Goal: Information Seeking & Learning: Find contact information

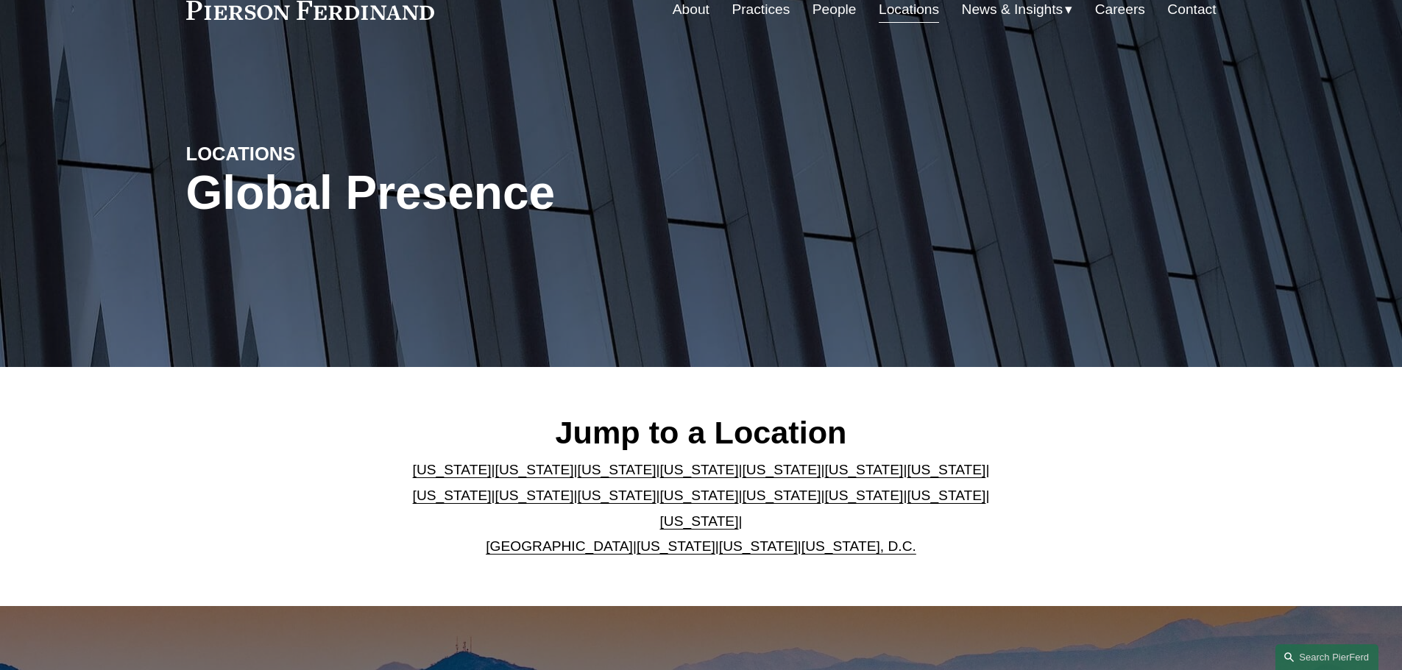
click at [742, 474] on link "[US_STATE]" at bounding box center [781, 469] width 79 height 15
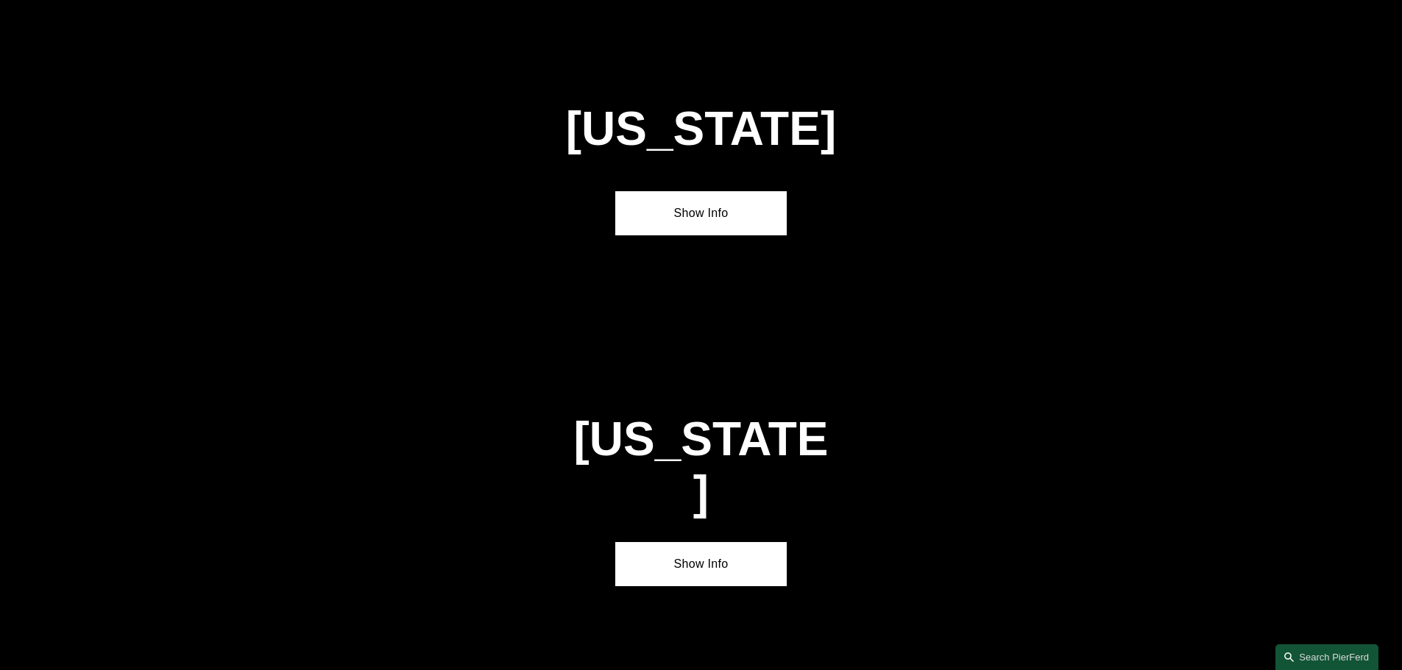
scroll to position [1908, 0]
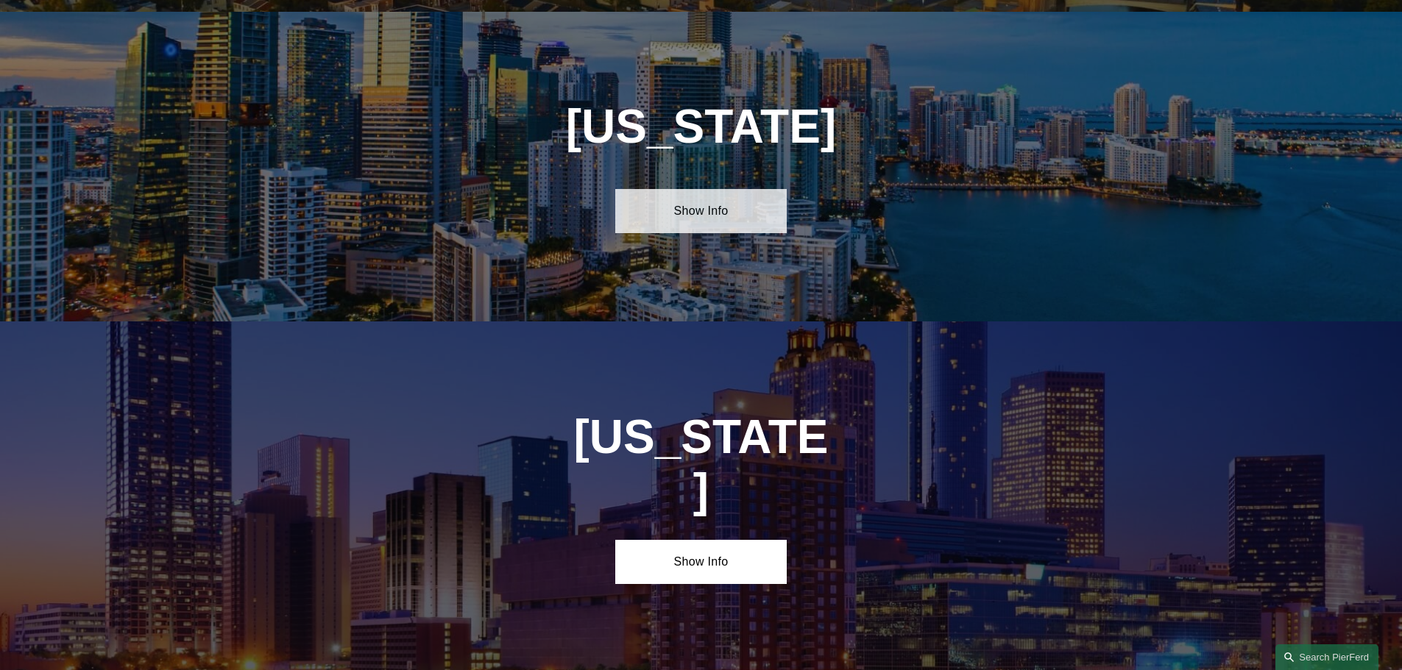
click at [674, 194] on link "Show Info" at bounding box center [700, 211] width 171 height 44
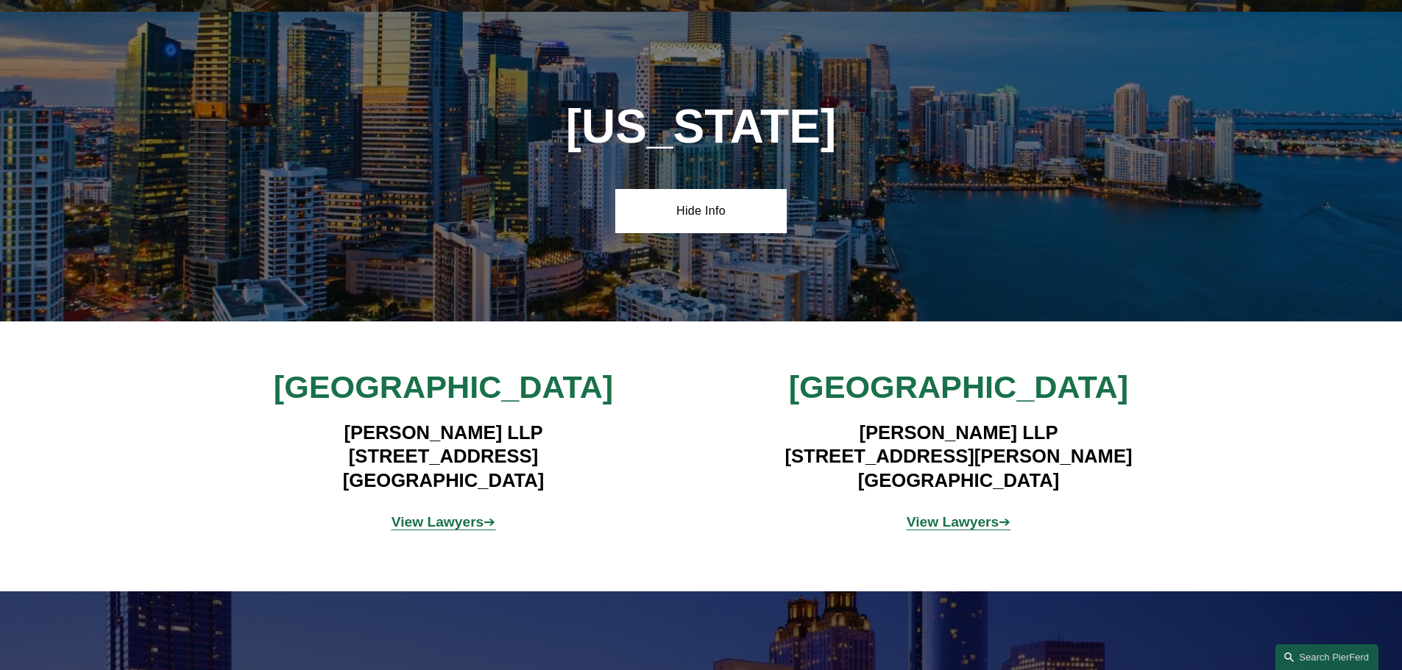
click at [952, 514] on strong "View Lawyers" at bounding box center [953, 521] width 93 height 15
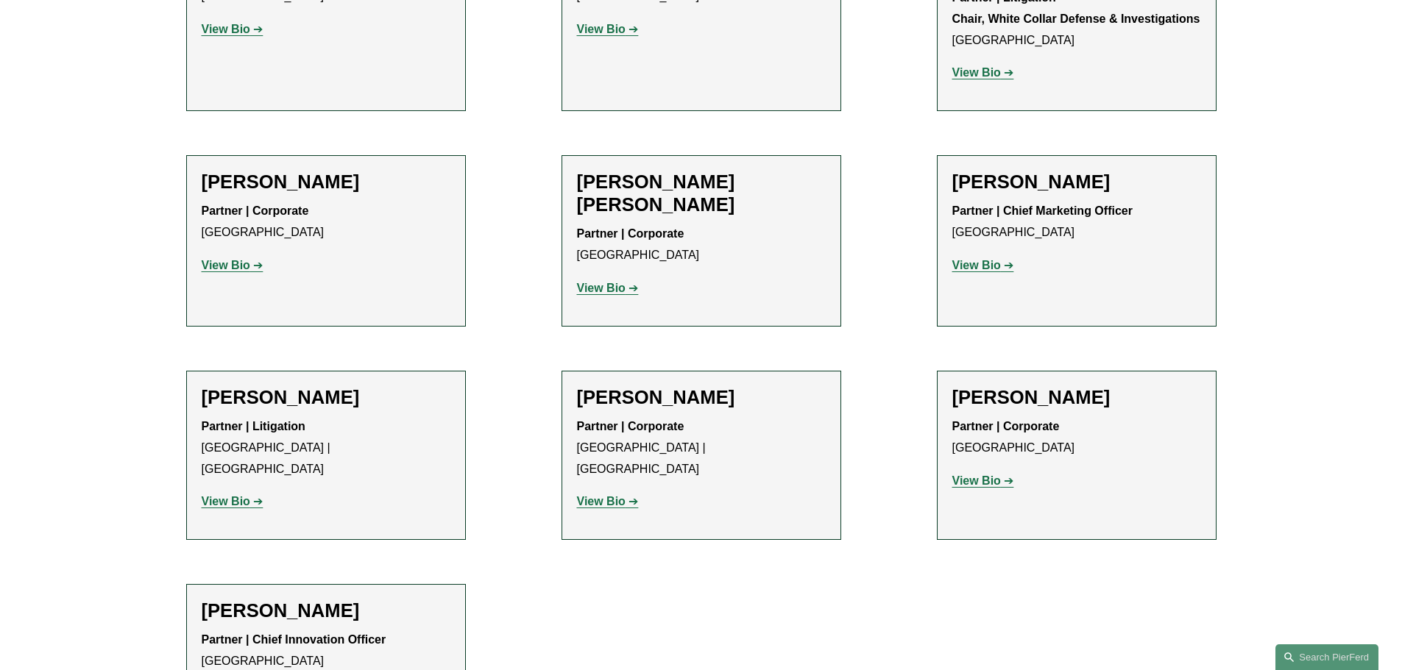
scroll to position [662, 0]
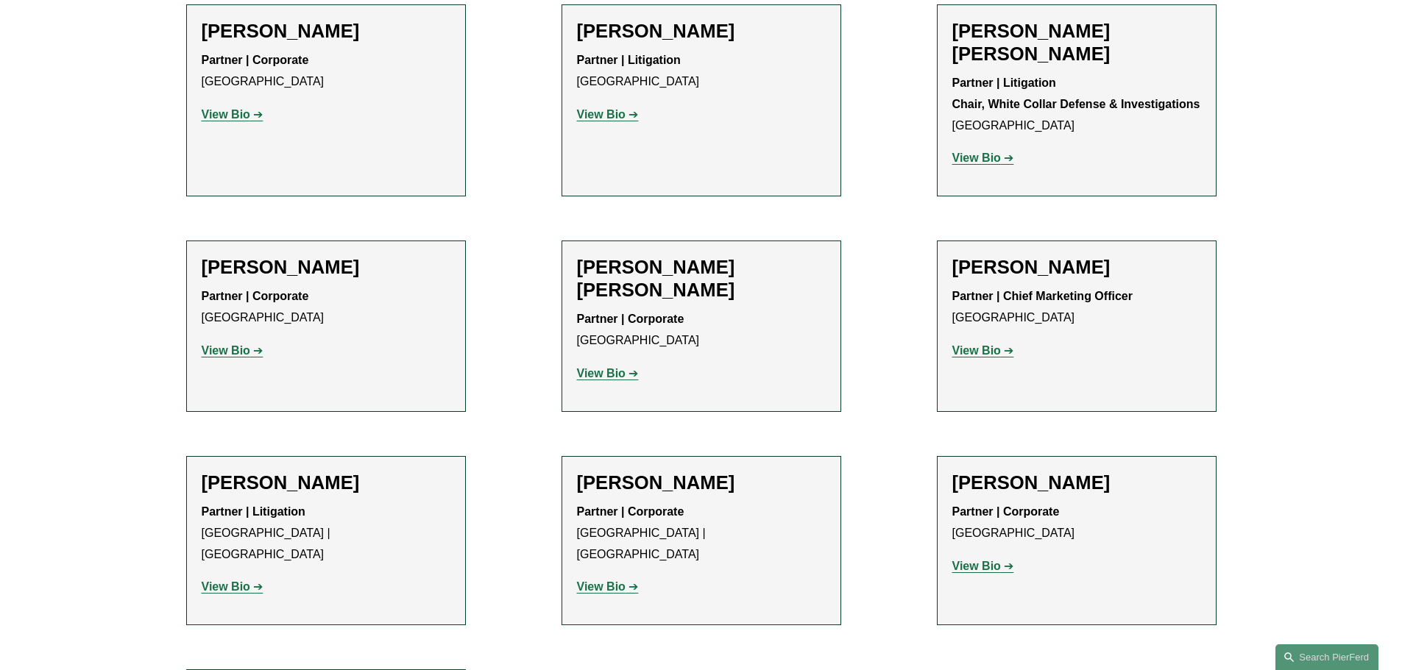
click at [606, 367] on strong "View Bio" at bounding box center [601, 373] width 49 height 13
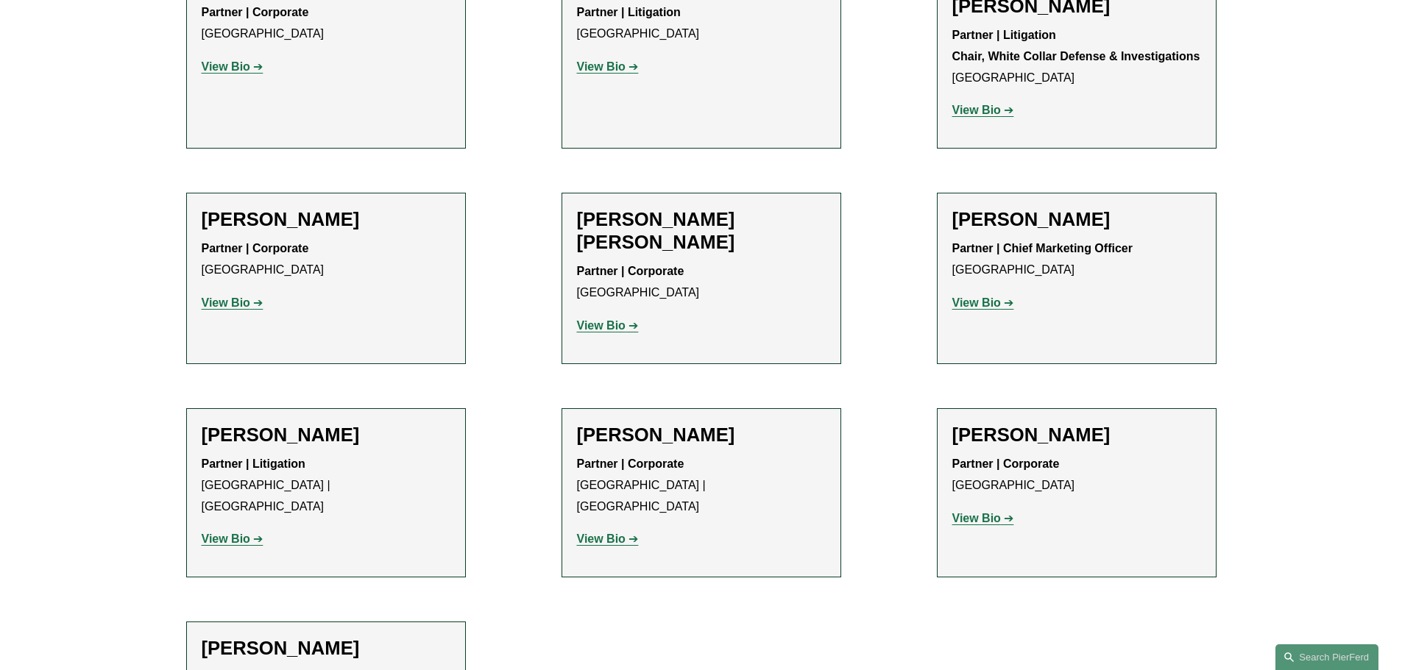
scroll to position [736, 0]
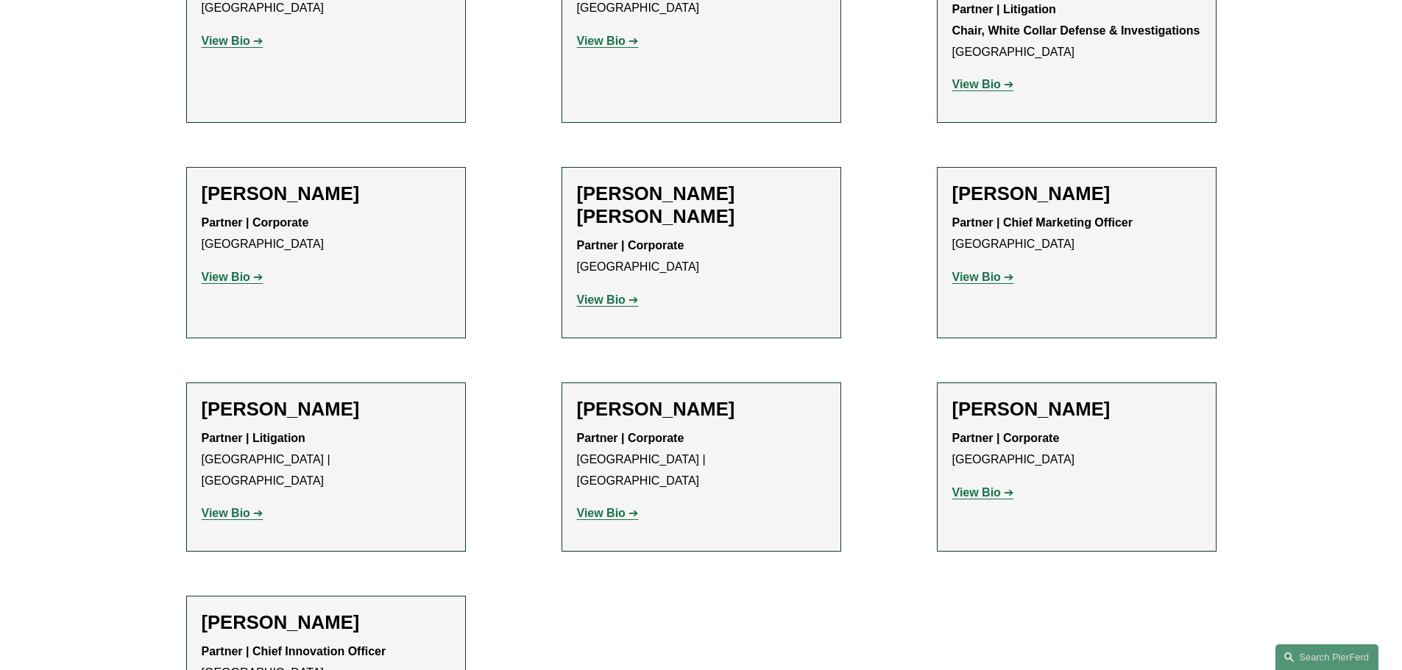
click at [232, 271] on strong "View Bio" at bounding box center [226, 277] width 49 height 13
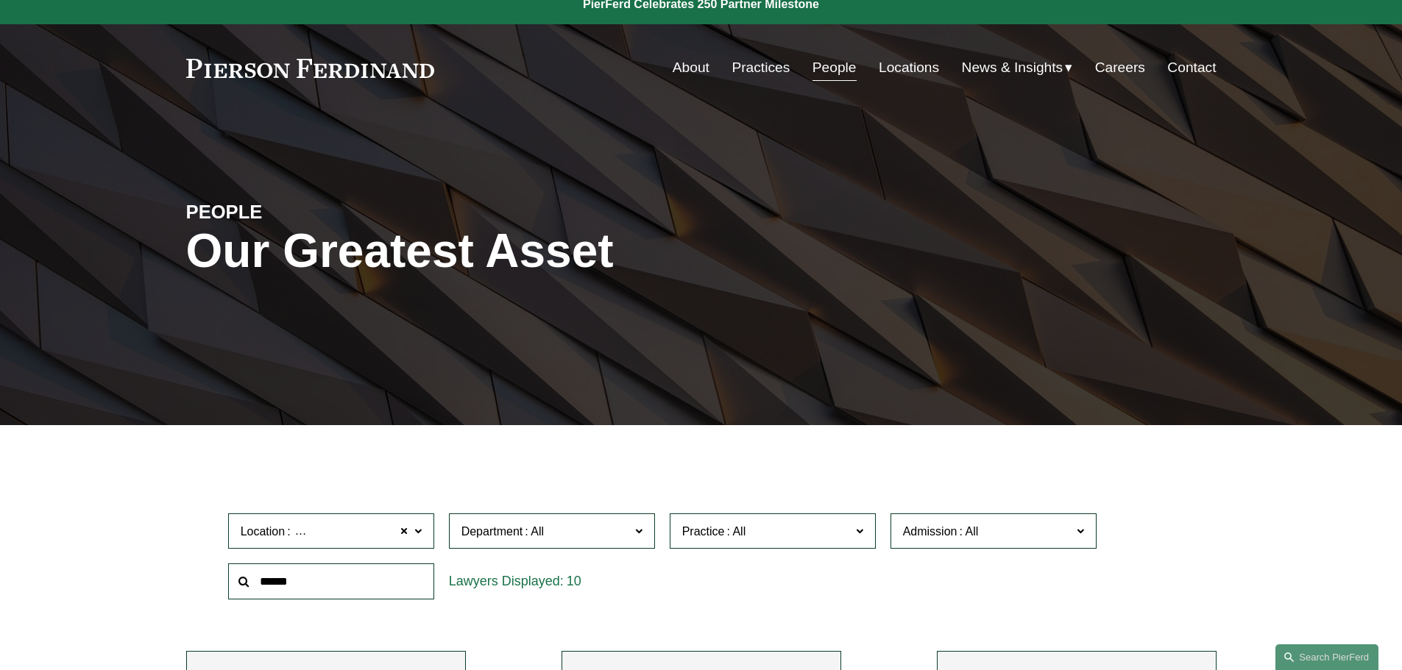
scroll to position [0, 0]
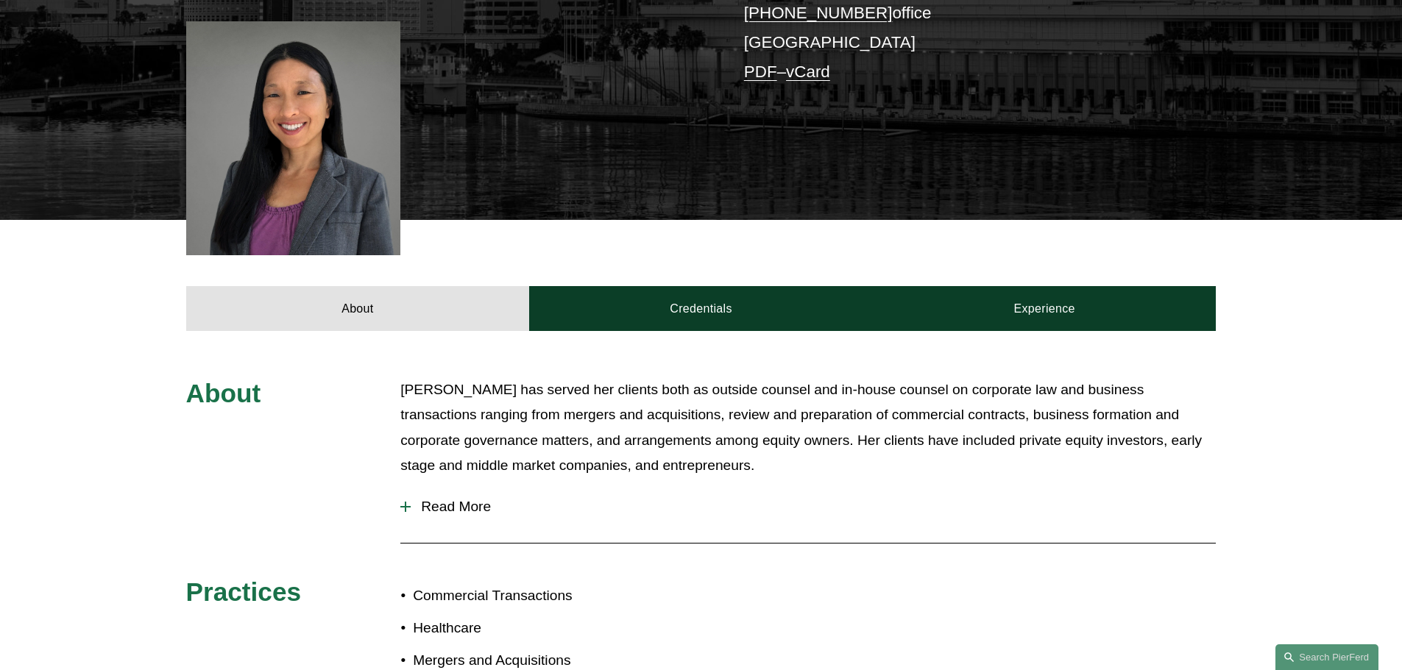
scroll to position [442, 0]
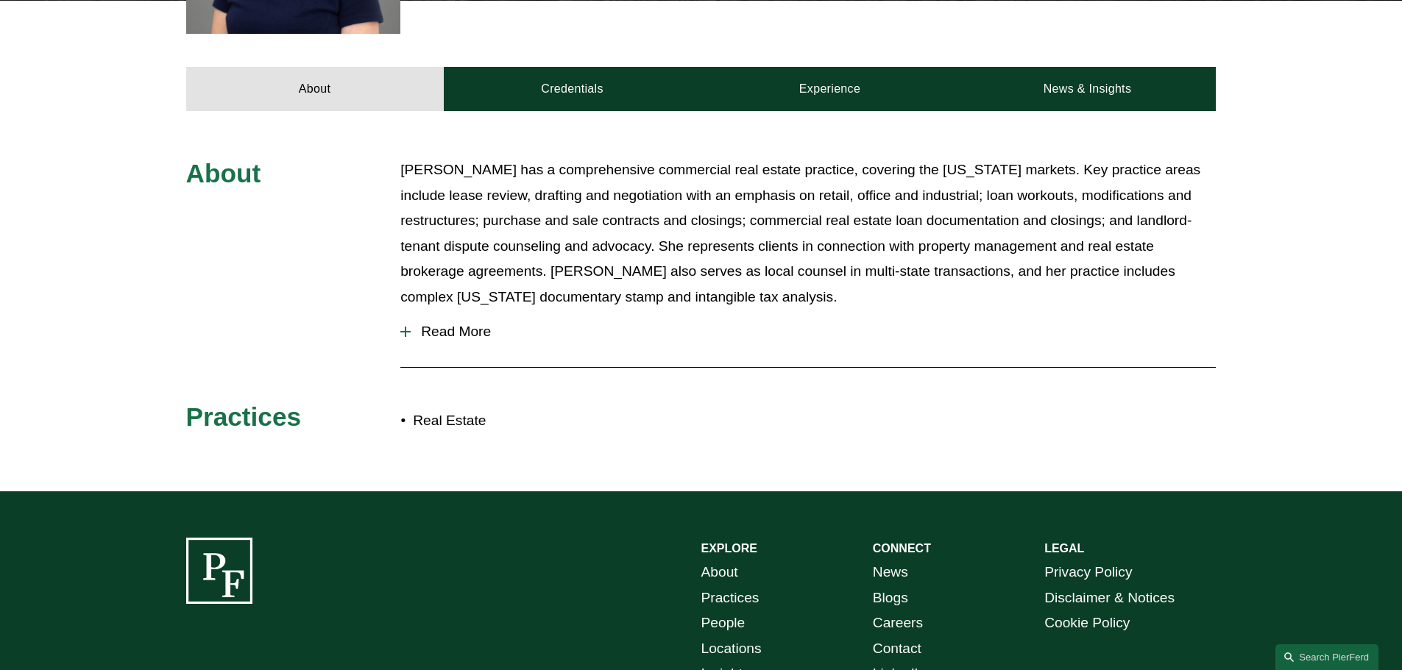
scroll to position [589, 0]
